Goal: Transaction & Acquisition: Obtain resource

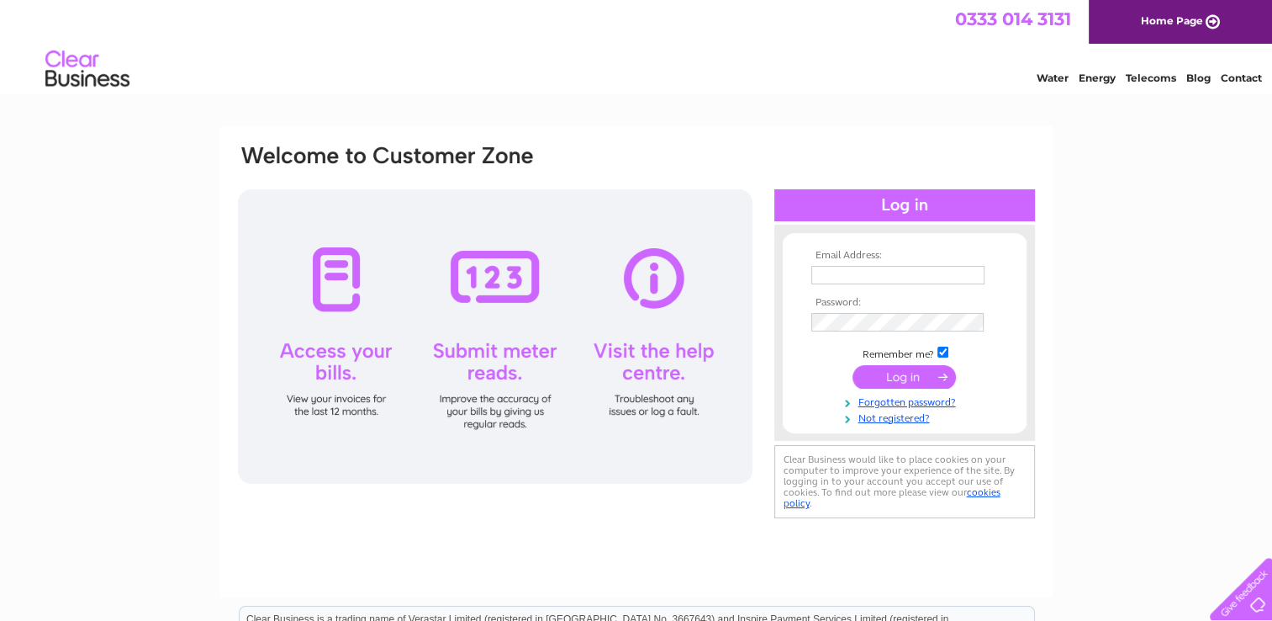
drag, startPoint x: 0, startPoint y: 0, endPoint x: 844, endPoint y: 272, distance: 887.2
click at [844, 272] on input "text" at bounding box center [898, 275] width 173 height 19
type input "pat.judd@btinternet.com"
click at [908, 378] on input "submit" at bounding box center [904, 378] width 103 height 24
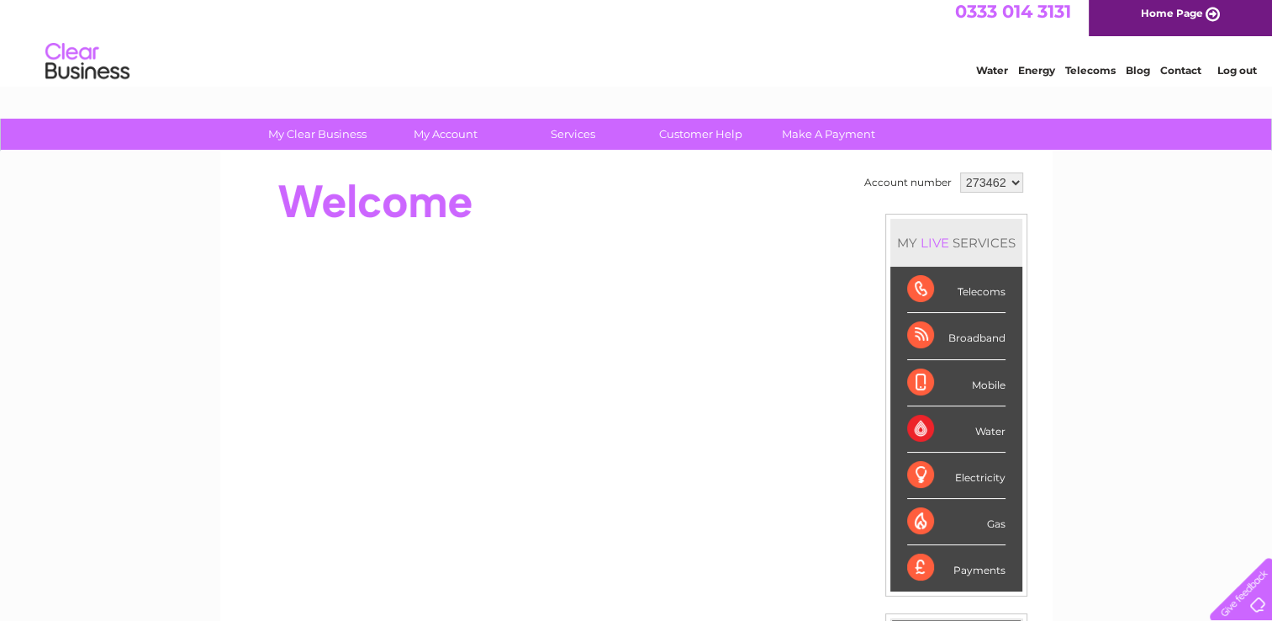
scroll to position [2, 0]
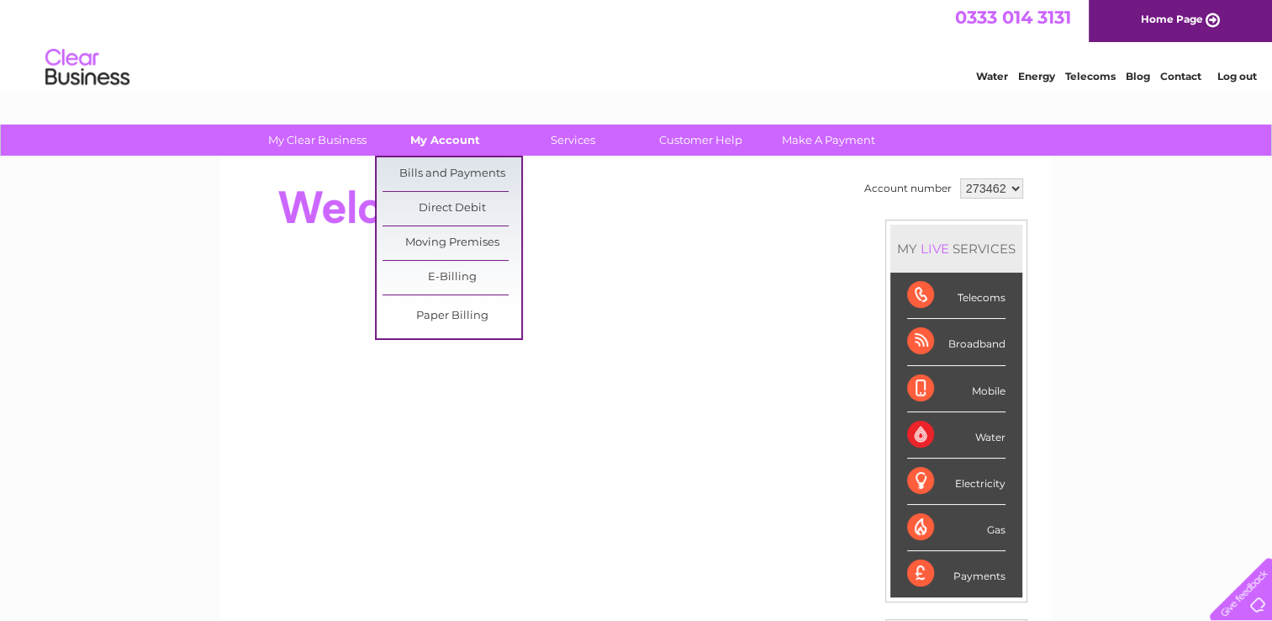
click at [440, 137] on link "My Account" at bounding box center [445, 139] width 139 height 31
click at [433, 173] on link "Bills and Payments" at bounding box center [452, 174] width 139 height 34
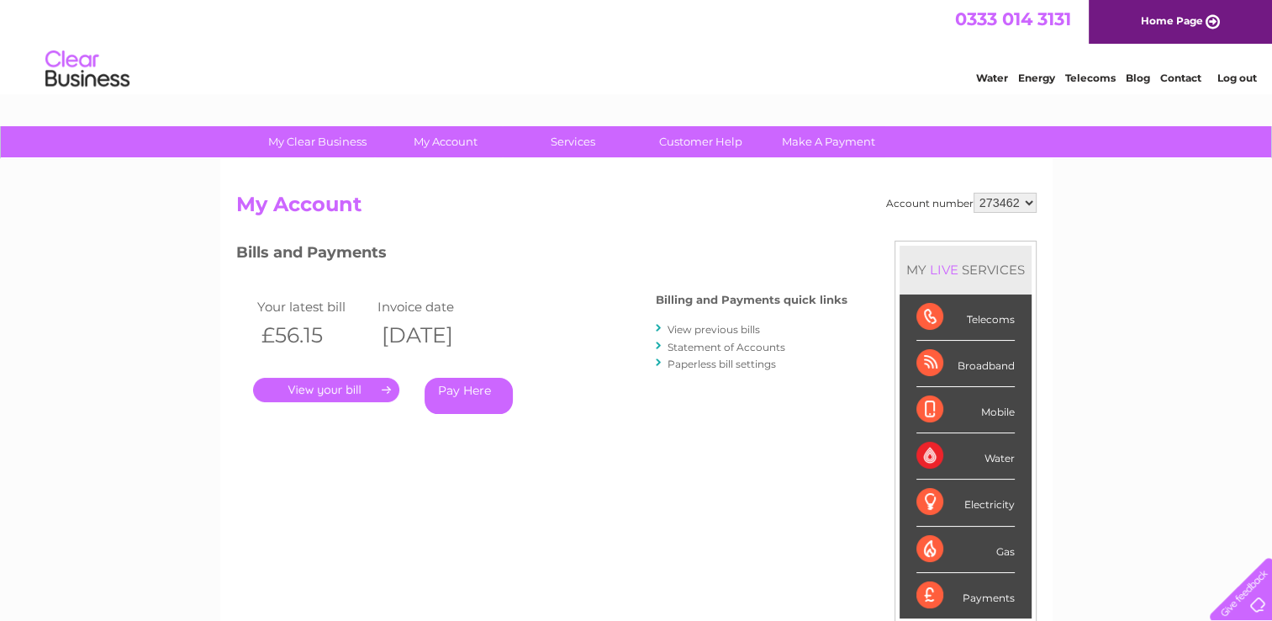
click at [308, 389] on link "." at bounding box center [326, 390] width 146 height 24
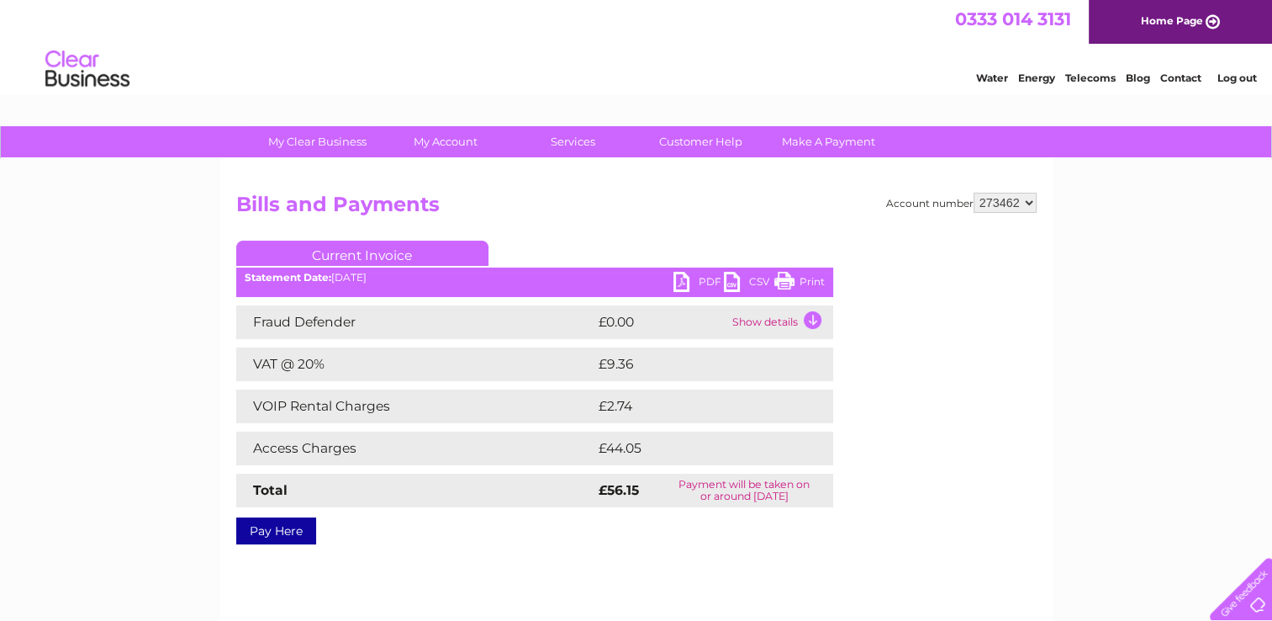
click at [683, 284] on link "PDF" at bounding box center [699, 284] width 50 height 24
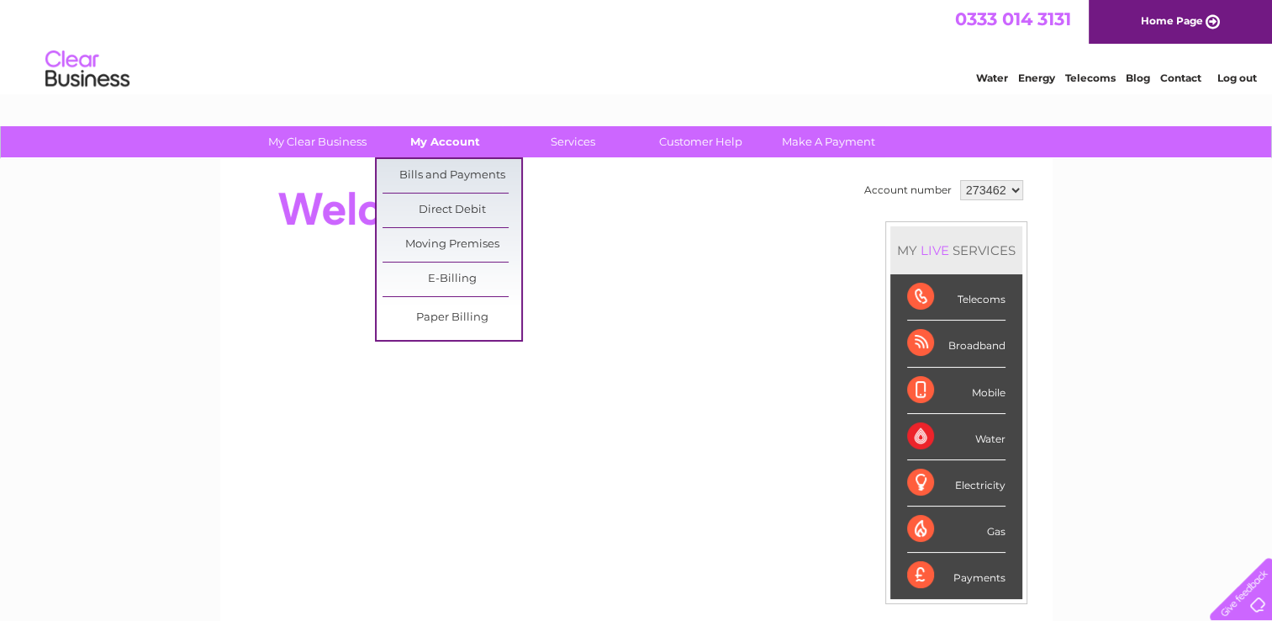
click at [447, 136] on link "My Account" at bounding box center [445, 141] width 139 height 31
click at [433, 170] on link "Bills and Payments" at bounding box center [452, 176] width 139 height 34
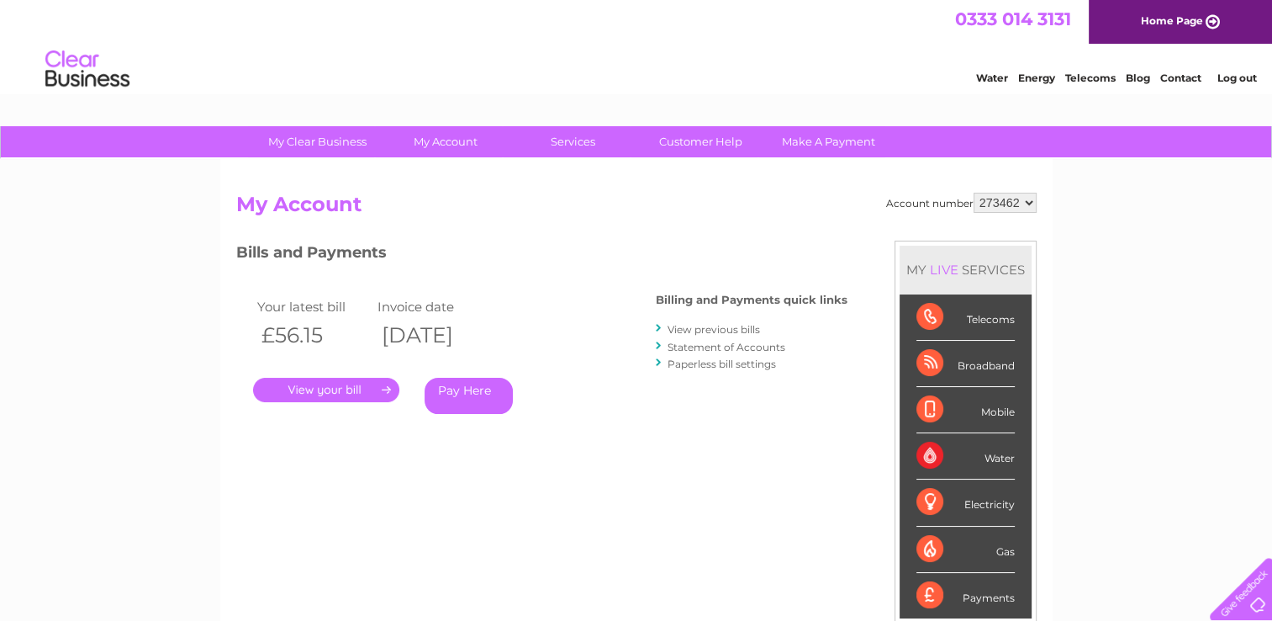
click at [326, 389] on link "." at bounding box center [326, 390] width 146 height 24
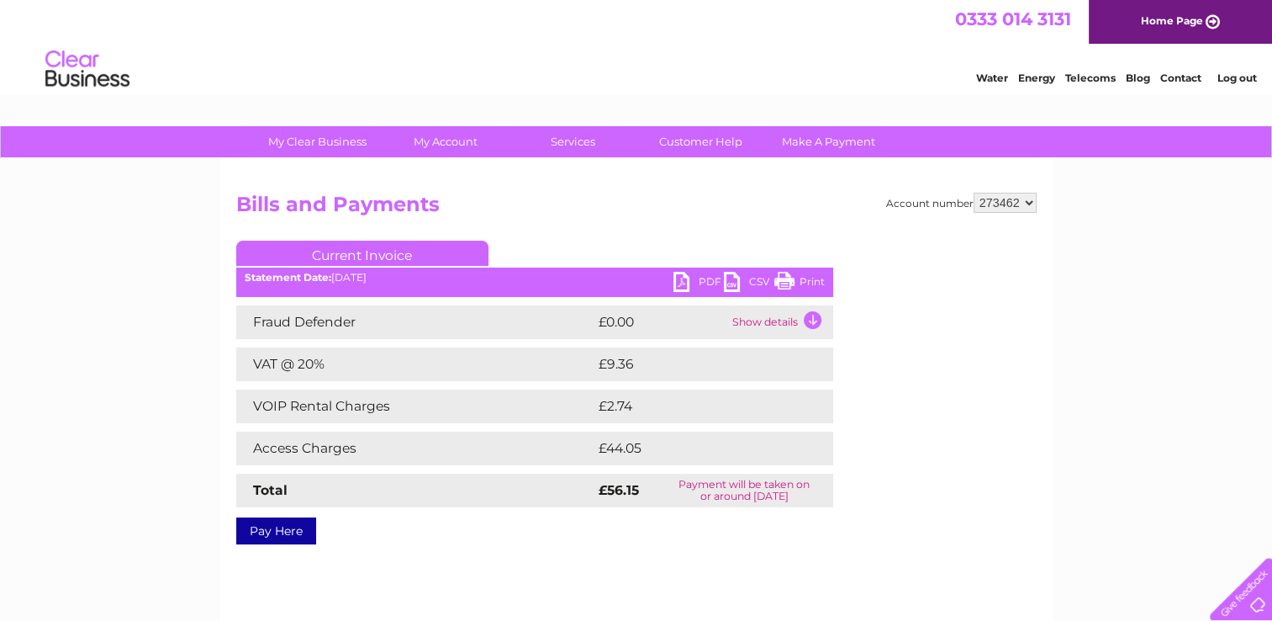
click at [679, 273] on link "PDF" at bounding box center [699, 284] width 50 height 24
click at [682, 283] on link "PDF" at bounding box center [699, 284] width 50 height 24
